Goal: Task Accomplishment & Management: Use online tool/utility

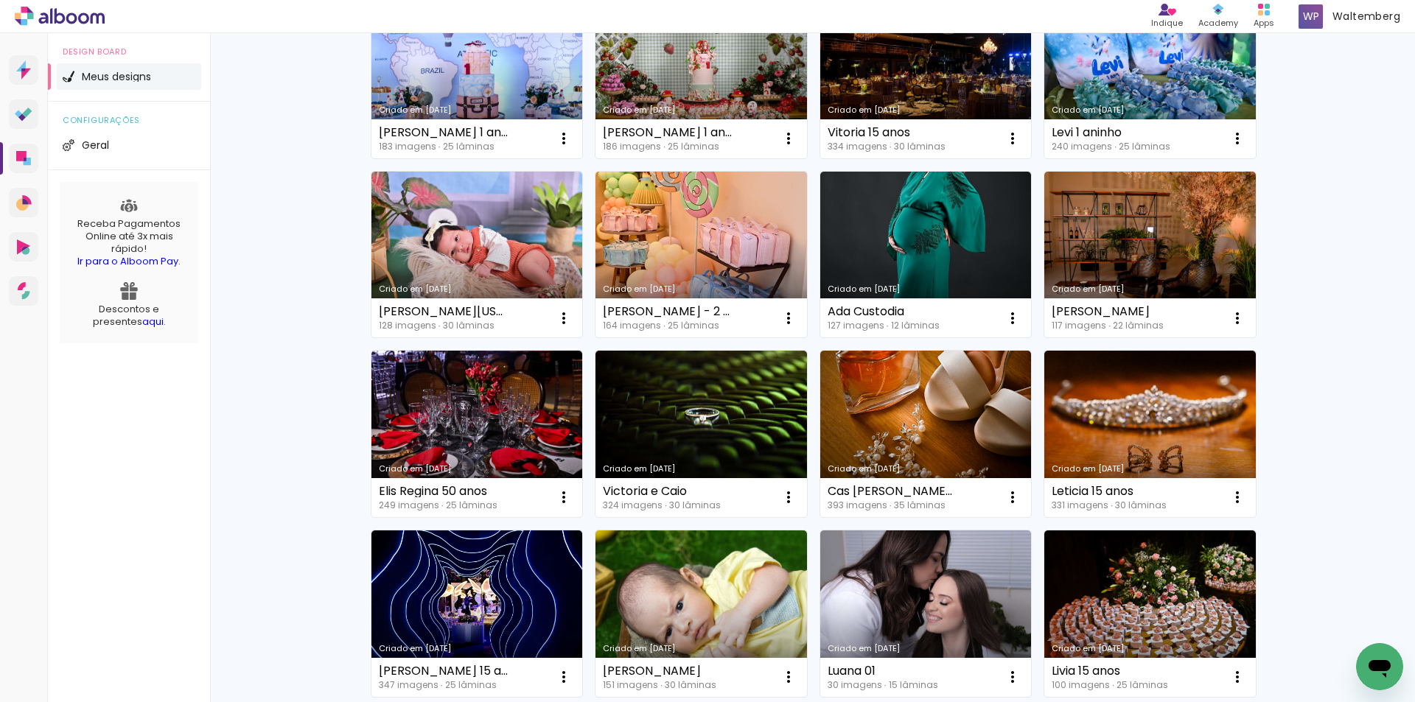
scroll to position [589, 0]
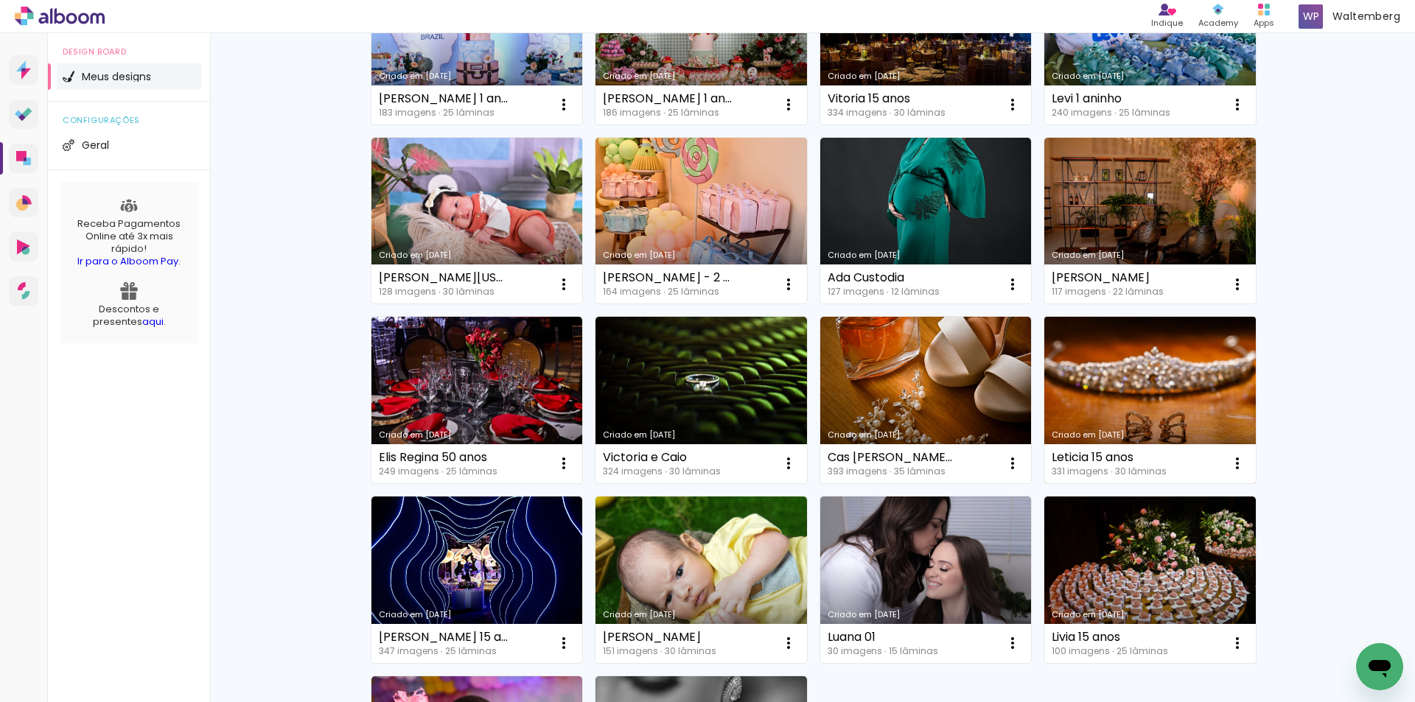
click at [1131, 349] on link "Criado em [DATE]" at bounding box center [1149, 400] width 211 height 167
